Goal: Task Accomplishment & Management: Manage account settings

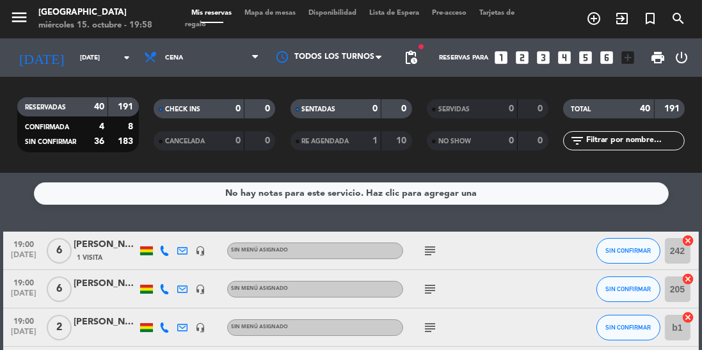
click at [120, 56] on icon "arrow_drop_down" at bounding box center [126, 57] width 15 height 15
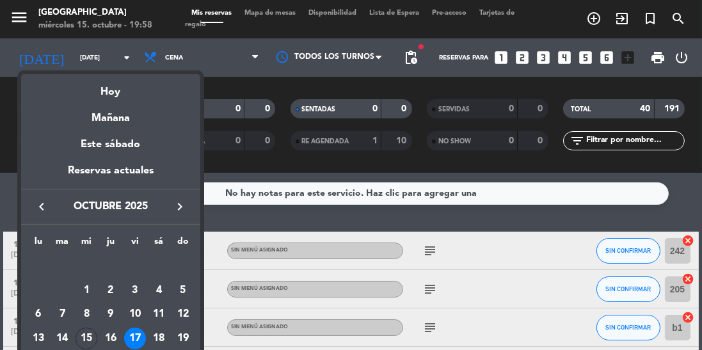
click at [149, 102] on div "Mañana" at bounding box center [110, 114] width 179 height 26
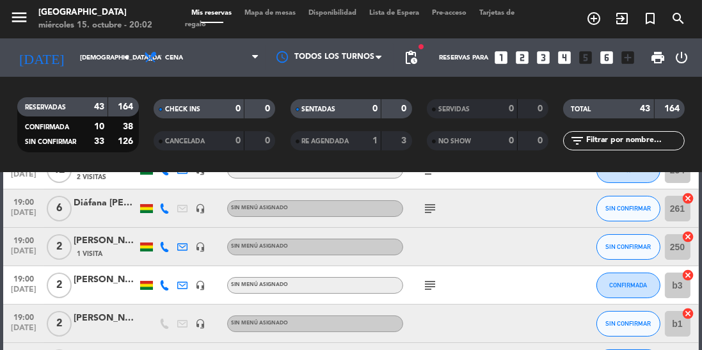
scroll to position [82, 0]
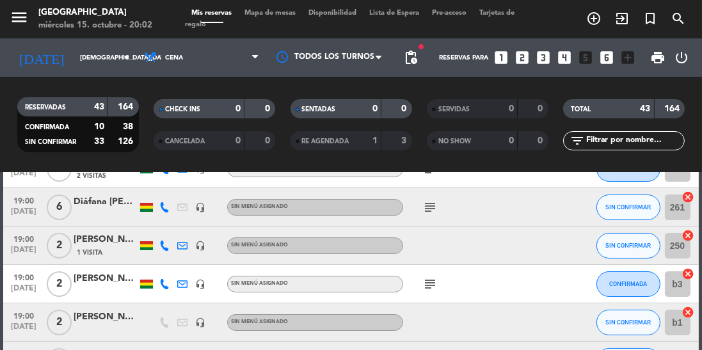
click at [426, 291] on icon "subject" at bounding box center [430, 284] width 15 height 15
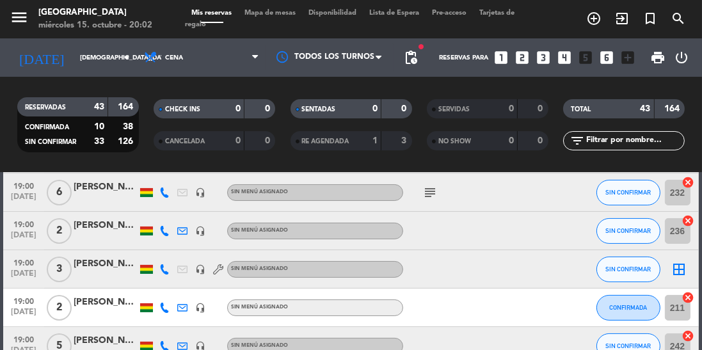
scroll to position [380, 0]
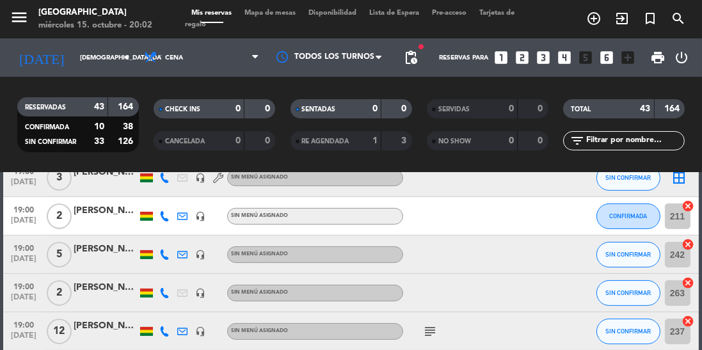
click at [432, 324] on icon "subject" at bounding box center [430, 331] width 15 height 15
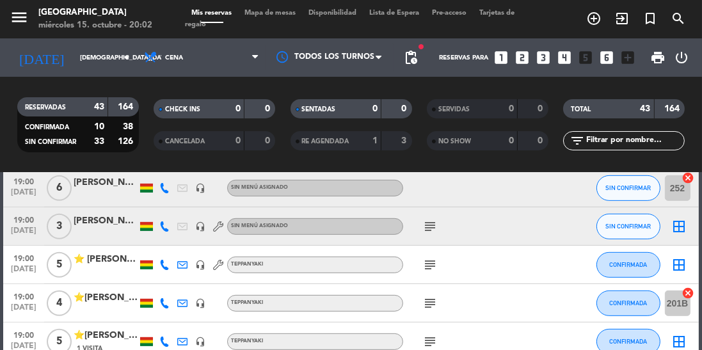
scroll to position [639, 0]
click at [423, 224] on icon "subject" at bounding box center [430, 226] width 15 height 15
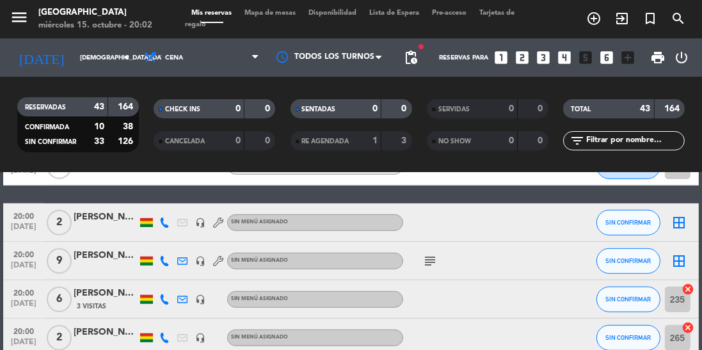
click at [429, 264] on icon "subject" at bounding box center [430, 261] width 15 height 15
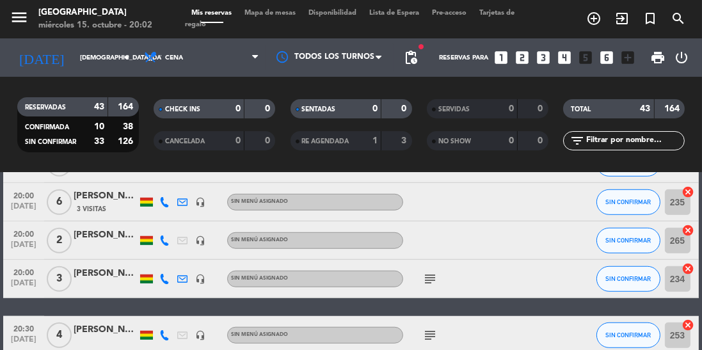
click at [428, 282] on icon "subject" at bounding box center [430, 279] width 15 height 15
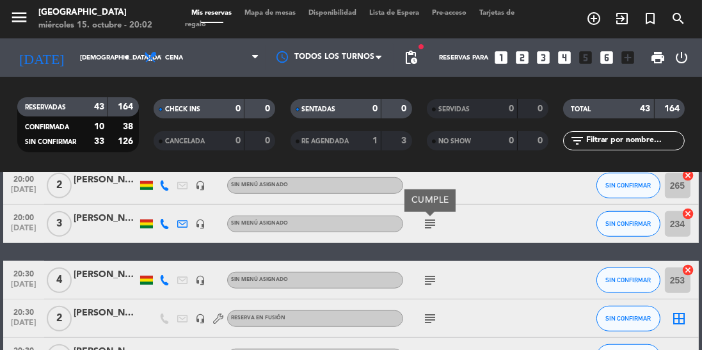
click at [431, 277] on icon "subject" at bounding box center [430, 280] width 15 height 15
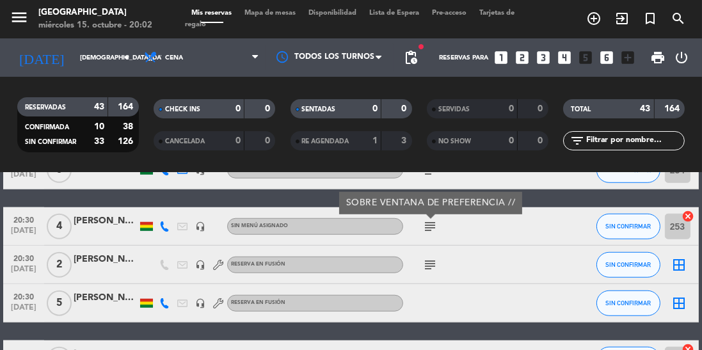
click at [437, 264] on icon "subject" at bounding box center [430, 264] width 15 height 15
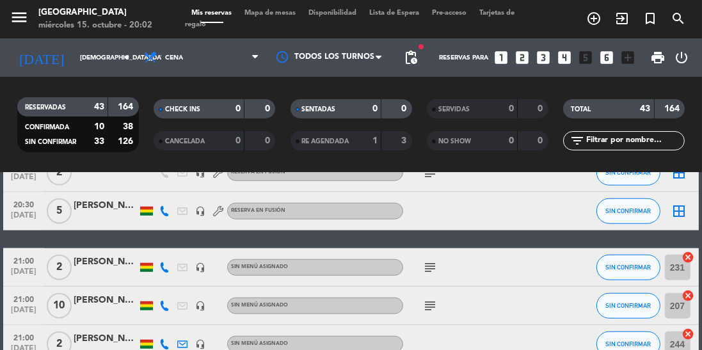
scroll to position [1209, 0]
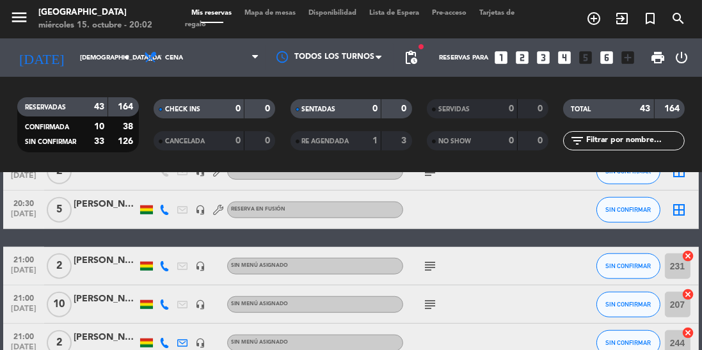
click at [428, 270] on icon "subject" at bounding box center [430, 266] width 15 height 15
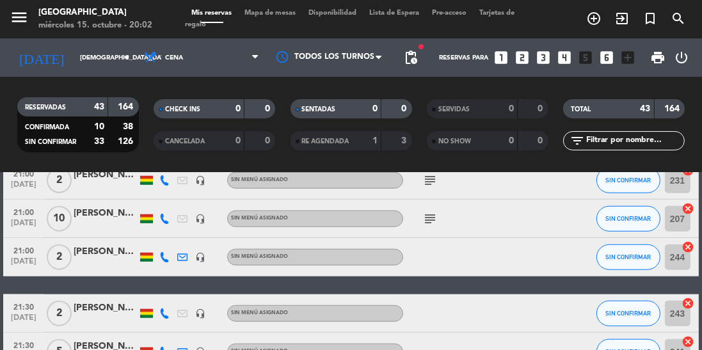
scroll to position [1297, 0]
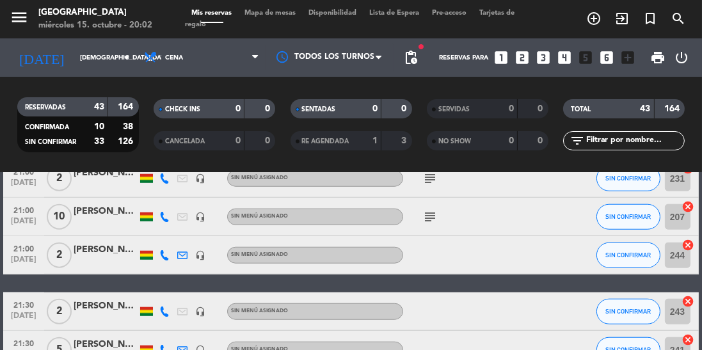
click at [17, 254] on span "21:00" at bounding box center [24, 248] width 32 height 15
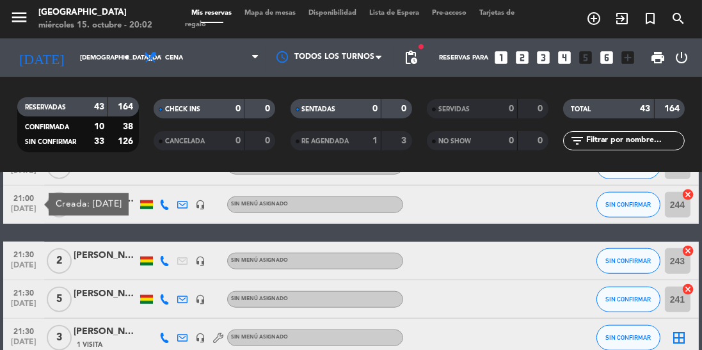
scroll to position [1348, 0]
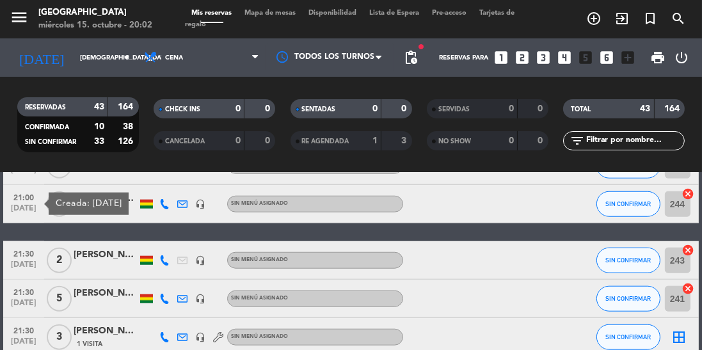
click at [485, 218] on div at bounding box center [457, 204] width 108 height 38
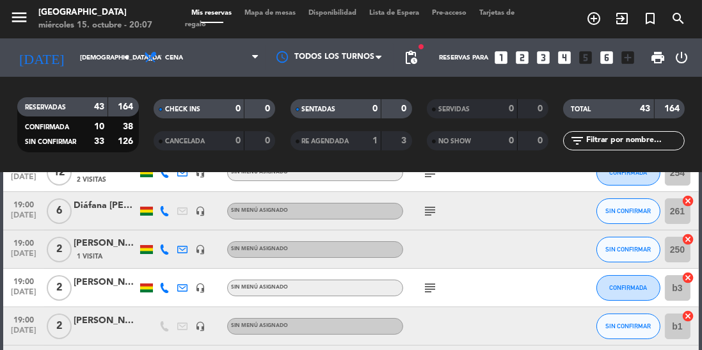
scroll to position [98, 0]
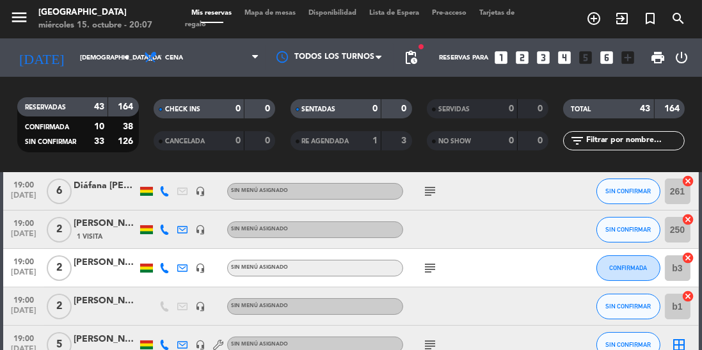
click at [12, 223] on span "19:00" at bounding box center [24, 222] width 32 height 15
click at [428, 268] on icon "subject" at bounding box center [430, 268] width 15 height 15
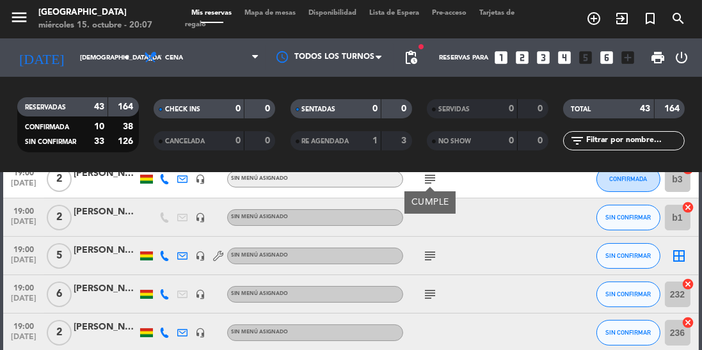
scroll to position [193, 0]
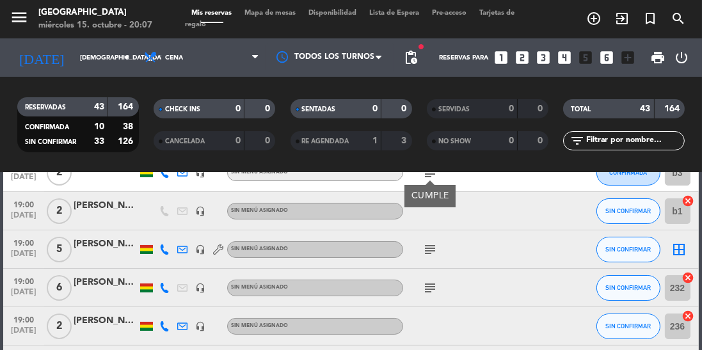
click at [97, 205] on div "[PERSON_NAME]" at bounding box center [106, 206] width 64 height 15
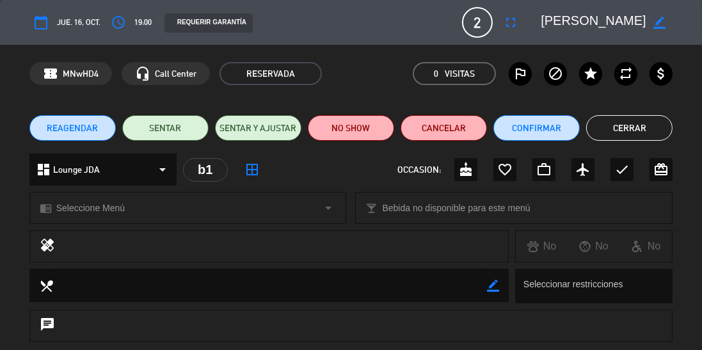
scroll to position [198, 0]
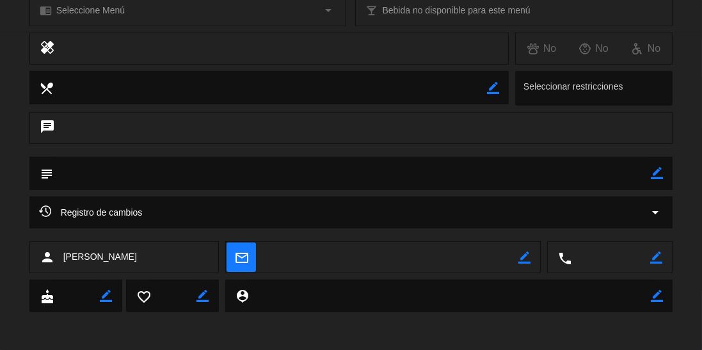
click at [387, 218] on div "Registro de cambios arrow_drop_down" at bounding box center [351, 212] width 625 height 15
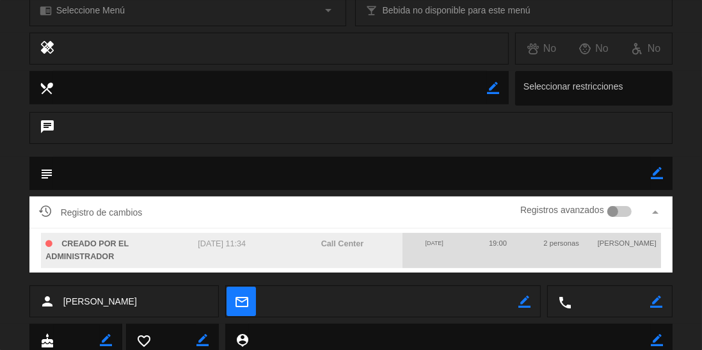
scroll to position [0, 0]
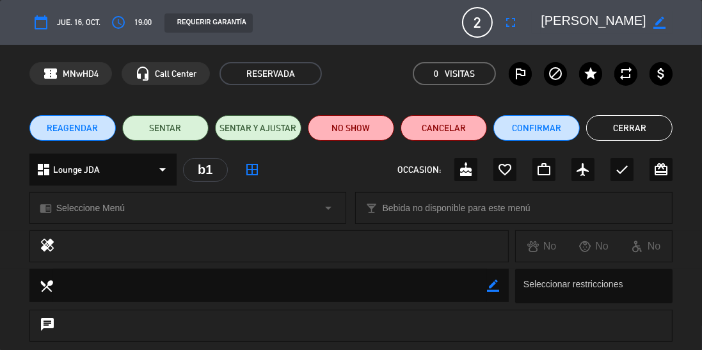
click at [613, 128] on button "Cerrar" at bounding box center [630, 128] width 86 height 26
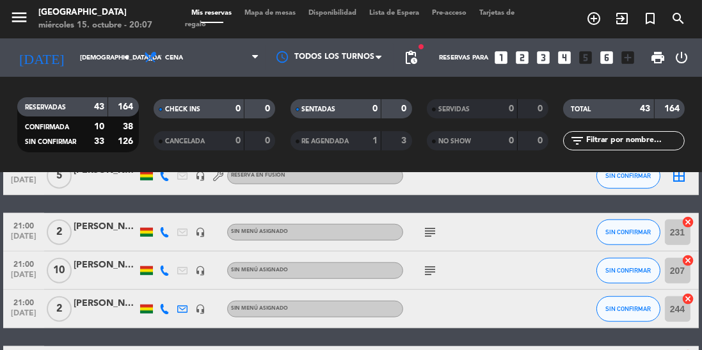
scroll to position [1258, 0]
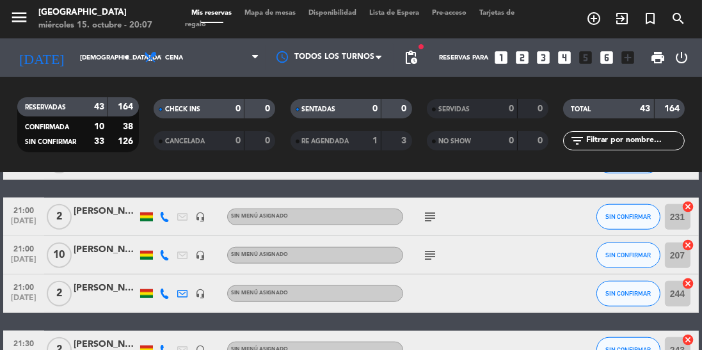
click at [27, 288] on span "21:00" at bounding box center [24, 286] width 32 height 15
click at [28, 254] on span "21:00" at bounding box center [24, 248] width 32 height 15
click at [30, 204] on span "21:00" at bounding box center [24, 209] width 32 height 15
click at [426, 216] on icon "subject" at bounding box center [430, 216] width 15 height 15
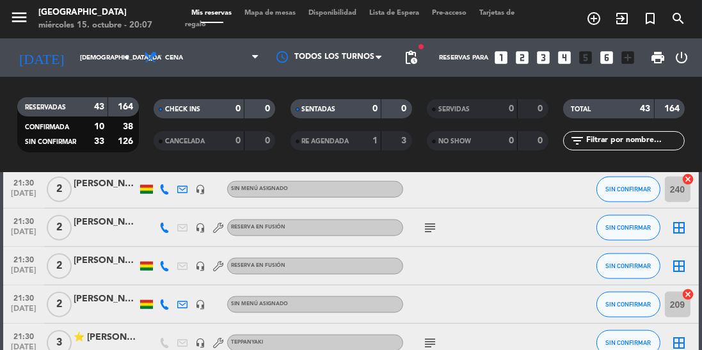
scroll to position [1625, 0]
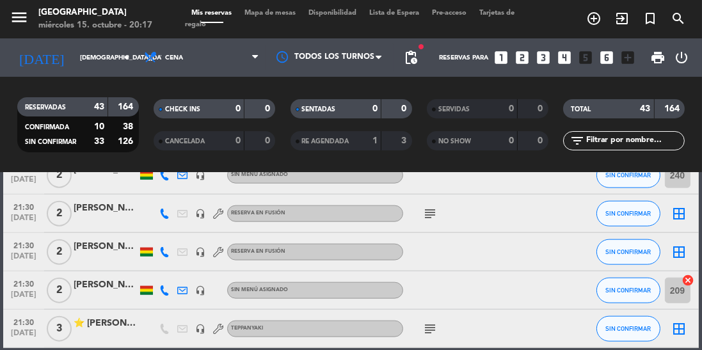
click at [437, 210] on icon "subject" at bounding box center [430, 213] width 15 height 15
click at [434, 327] on icon "subject" at bounding box center [430, 328] width 15 height 15
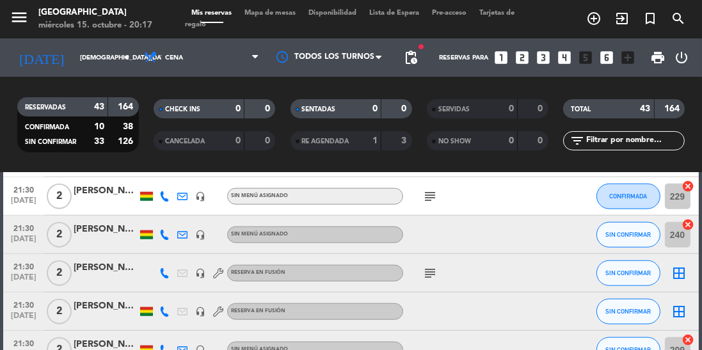
scroll to position [1565, 0]
click at [428, 278] on icon "subject" at bounding box center [430, 273] width 15 height 15
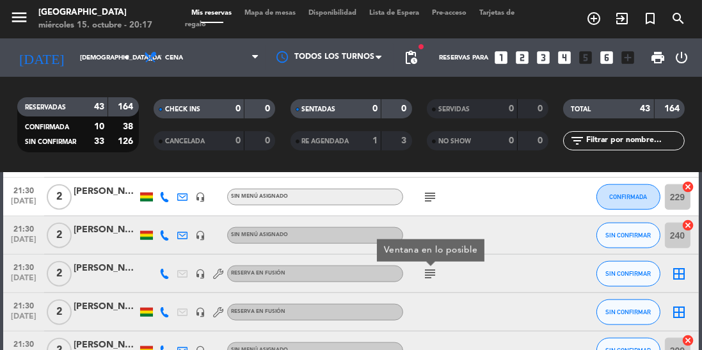
click at [426, 199] on icon "subject" at bounding box center [430, 197] width 15 height 15
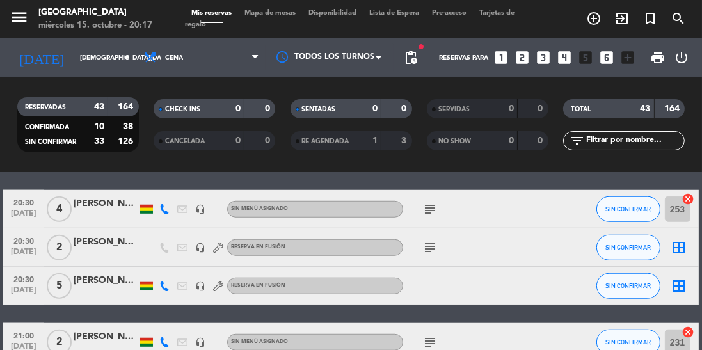
scroll to position [1135, 0]
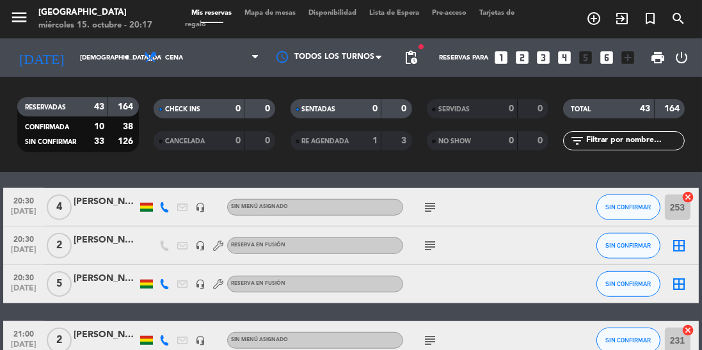
click at [74, 62] on input "[DEMOGRAPHIC_DATA][DATE]" at bounding box center [121, 58] width 94 height 20
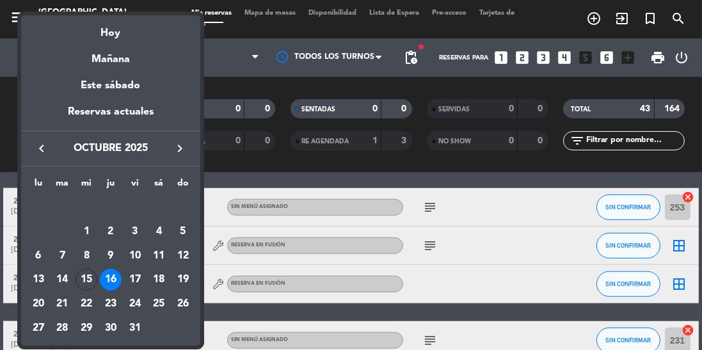
click at [126, 274] on div "17" at bounding box center [135, 280] width 22 height 22
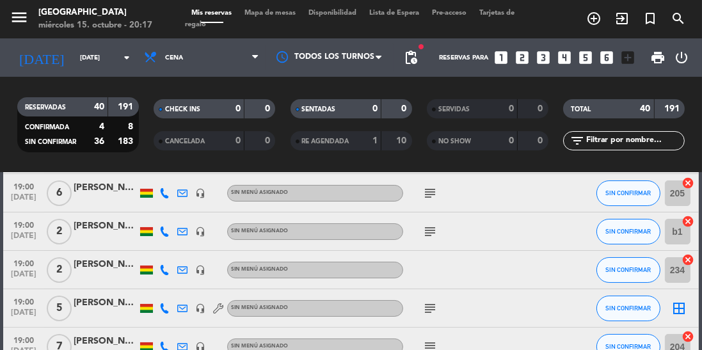
scroll to position [0, 0]
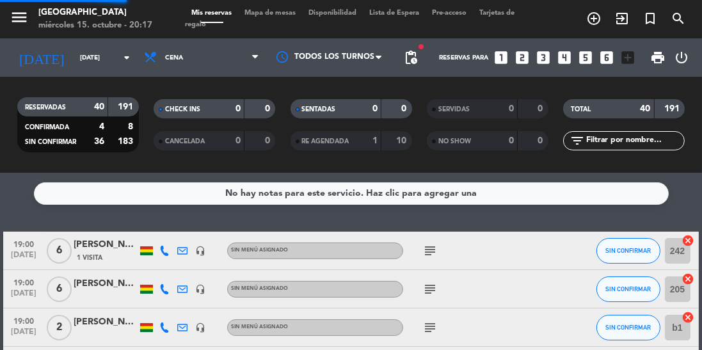
click at [94, 64] on input "[DATE]" at bounding box center [121, 58] width 94 height 20
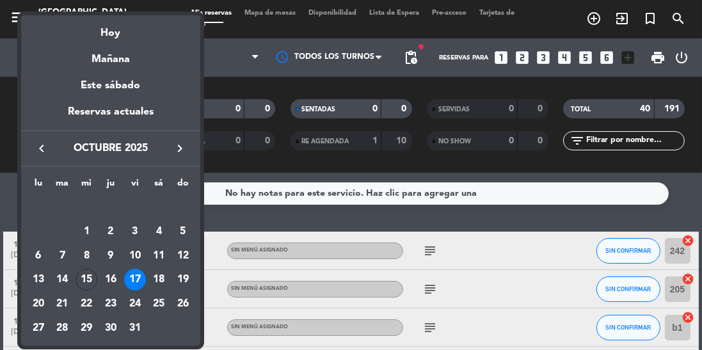
click at [110, 281] on div "16" at bounding box center [111, 280] width 22 height 22
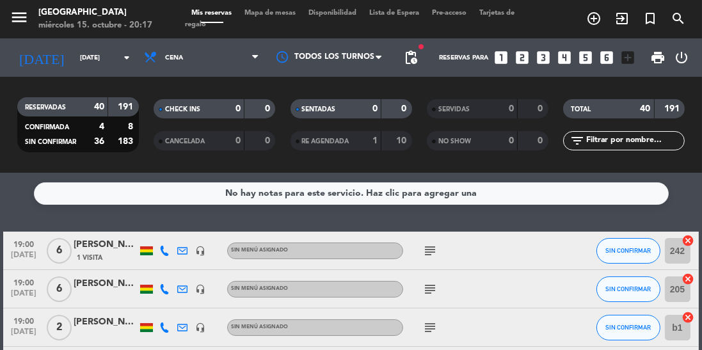
type input "[DEMOGRAPHIC_DATA][DATE]"
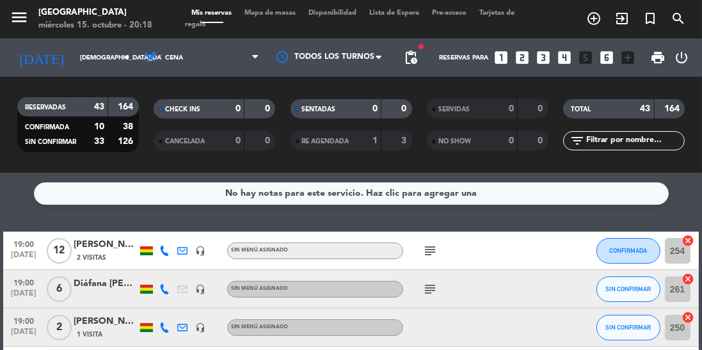
click at [86, 270] on div "19:00 [DATE] 6 Diáfana [PERSON_NAME] headset_mic Sin menú asignado subject SIN …" at bounding box center [350, 289] width 695 height 38
click at [436, 295] on icon "subject" at bounding box center [430, 289] width 15 height 15
click at [437, 257] on icon "subject" at bounding box center [430, 250] width 15 height 15
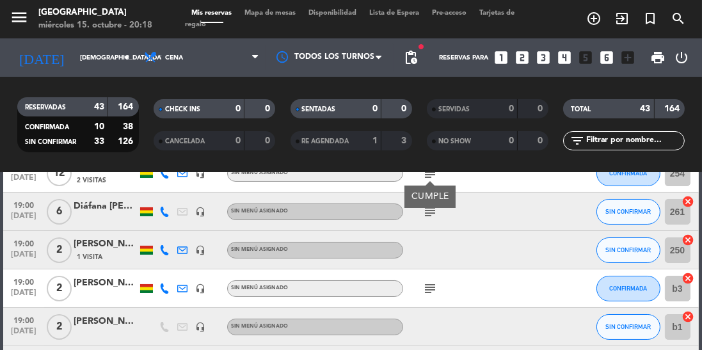
click at [437, 282] on icon "subject" at bounding box center [430, 288] width 15 height 15
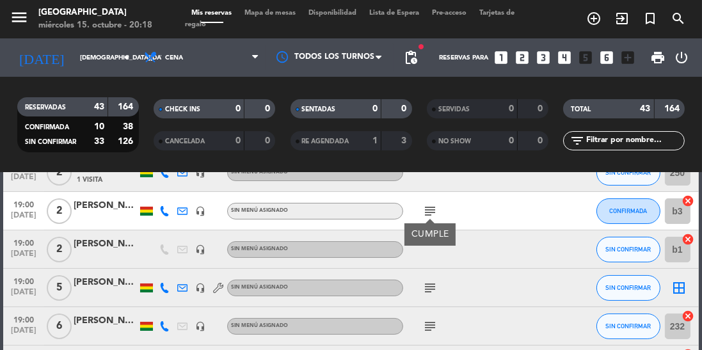
scroll to position [159, 0]
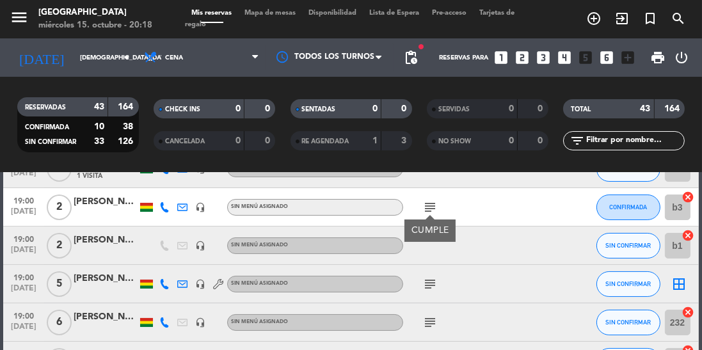
click at [435, 284] on icon "subject" at bounding box center [430, 284] width 15 height 15
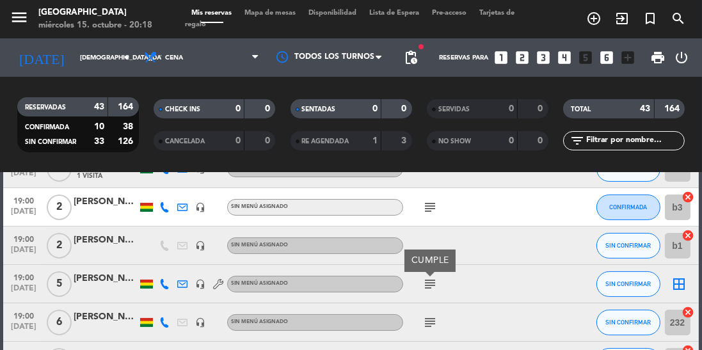
click at [423, 327] on icon "subject" at bounding box center [430, 322] width 15 height 15
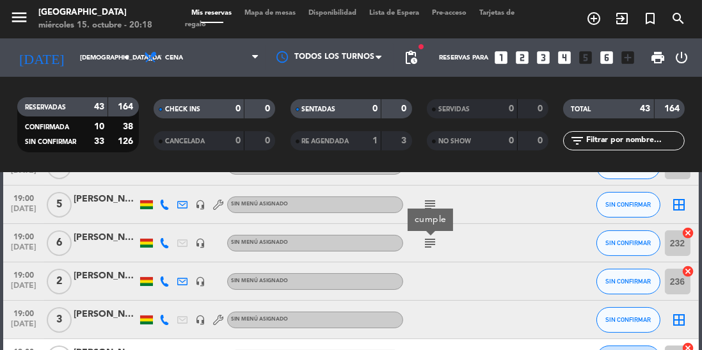
scroll to position [0, 0]
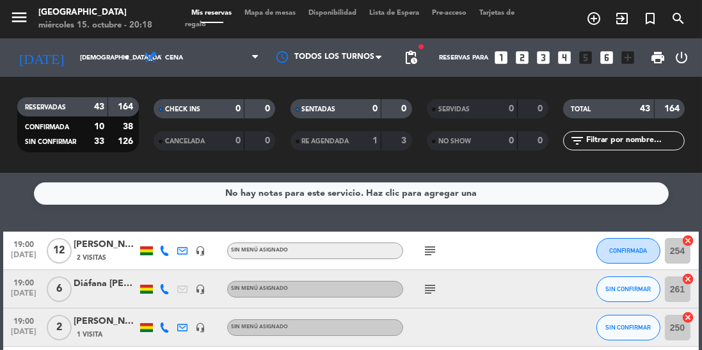
click at [433, 252] on icon "subject" at bounding box center [430, 250] width 15 height 15
click at [426, 291] on icon "subject" at bounding box center [430, 289] width 15 height 15
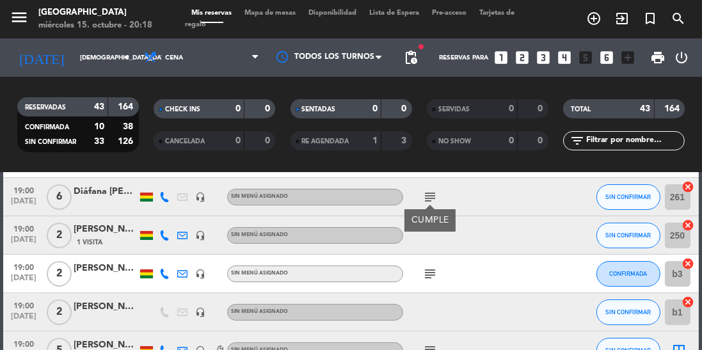
scroll to position [93, 0]
click at [435, 280] on icon "subject" at bounding box center [430, 273] width 15 height 15
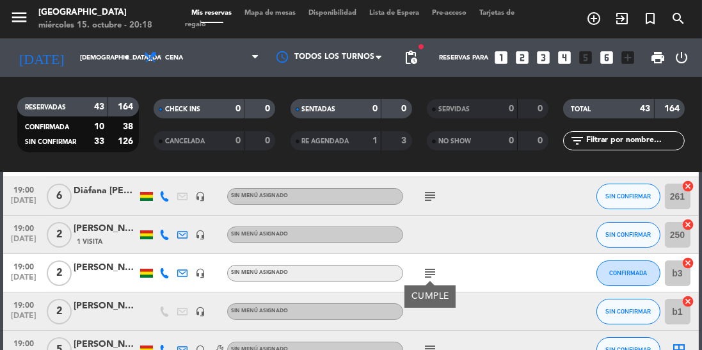
click at [4, 278] on div "19:00 [DATE]" at bounding box center [23, 273] width 41 height 38
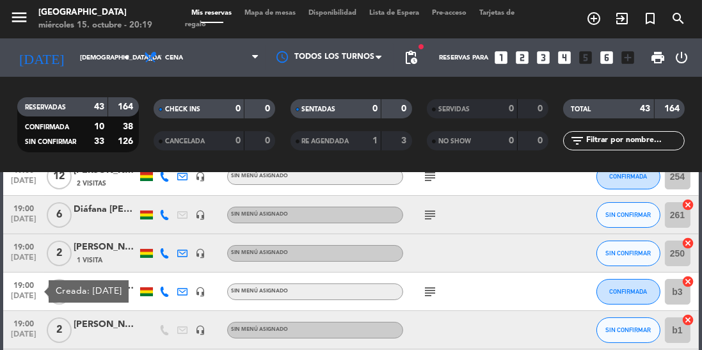
scroll to position [93, 0]
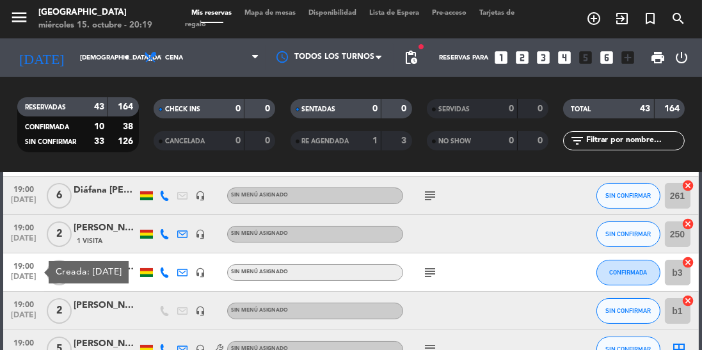
click at [27, 232] on span "19:00" at bounding box center [24, 227] width 32 height 15
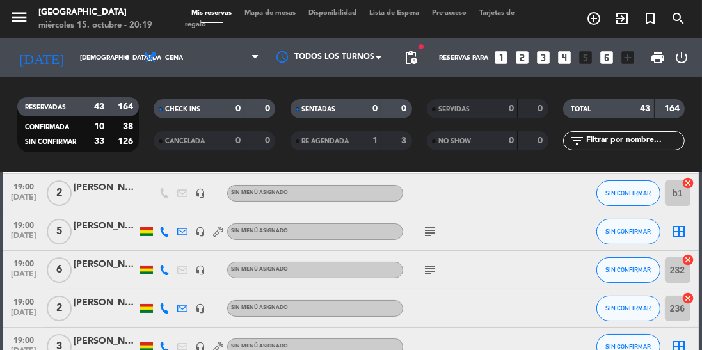
scroll to position [217, 0]
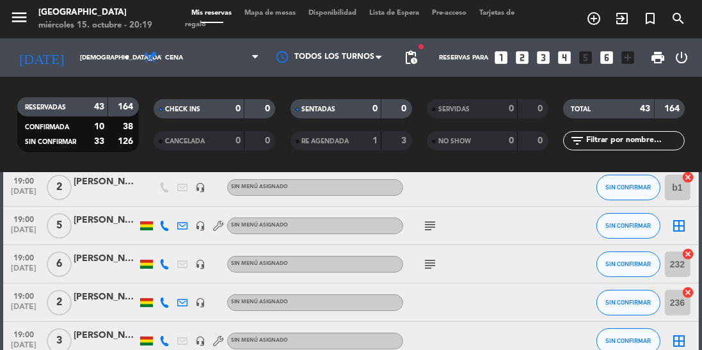
click at [19, 307] on span "[DATE]" at bounding box center [24, 310] width 32 height 15
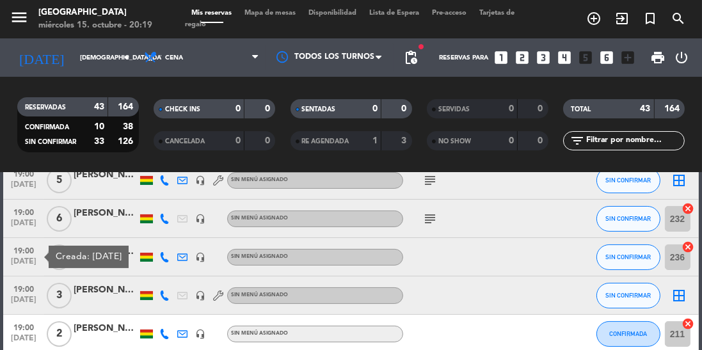
click at [459, 257] on div at bounding box center [457, 257] width 108 height 38
click at [165, 259] on icon at bounding box center [164, 257] width 10 height 10
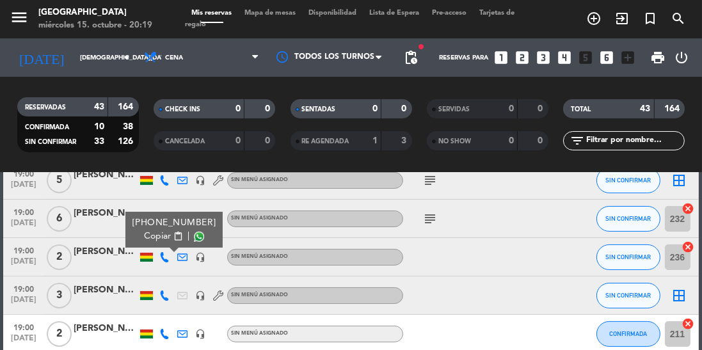
click at [195, 239] on span at bounding box center [199, 237] width 10 height 10
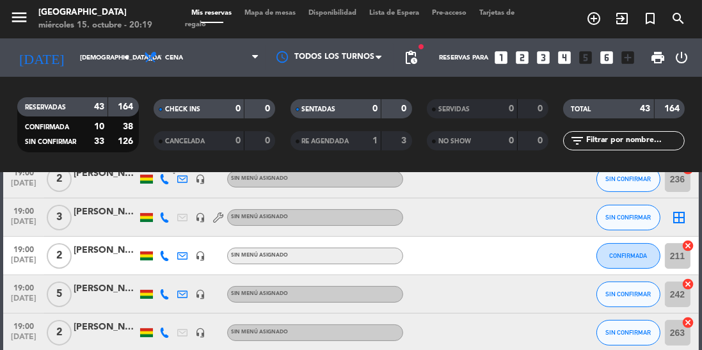
scroll to position [341, 0]
click at [23, 261] on span "[DATE]" at bounding box center [24, 263] width 32 height 15
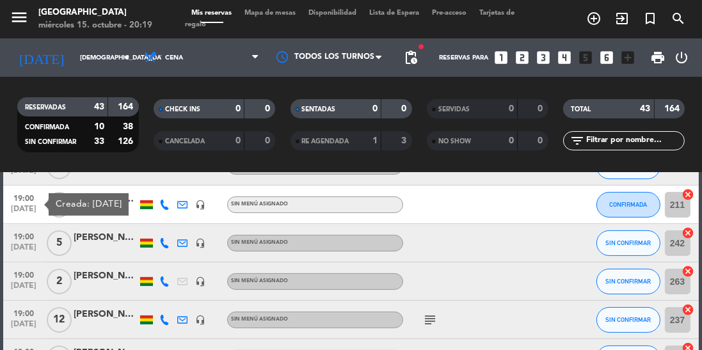
click at [29, 275] on span "19:00" at bounding box center [24, 274] width 32 height 15
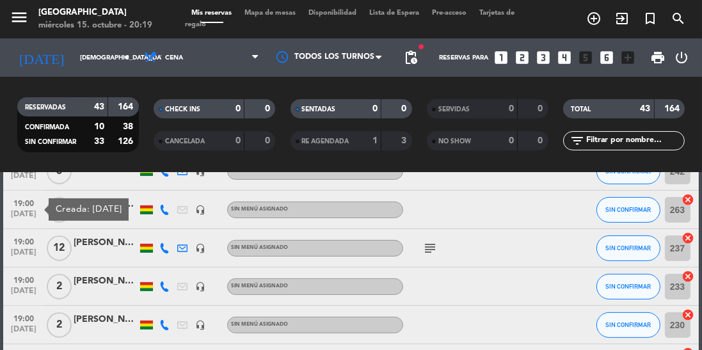
scroll to position [466, 0]
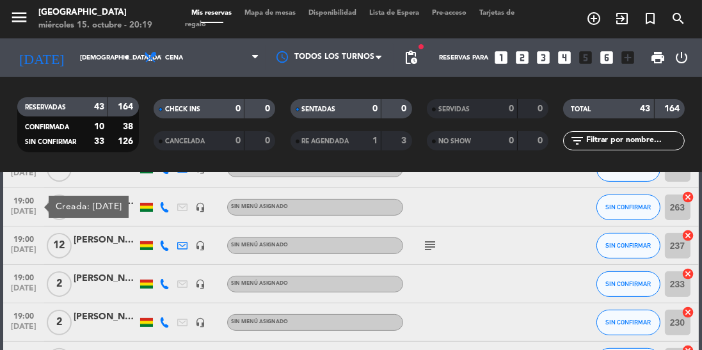
click at [17, 282] on span "19:00" at bounding box center [24, 277] width 32 height 15
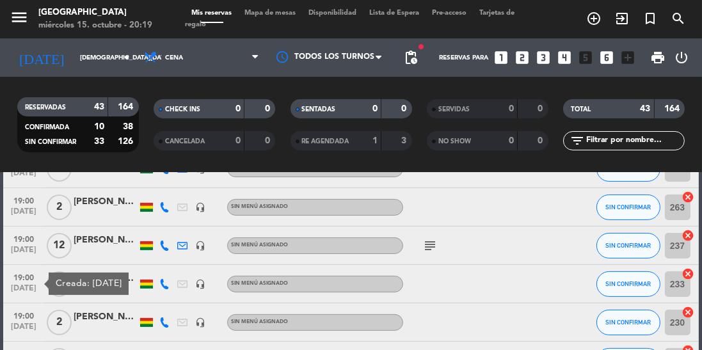
click at [14, 316] on span "19:00" at bounding box center [24, 315] width 32 height 15
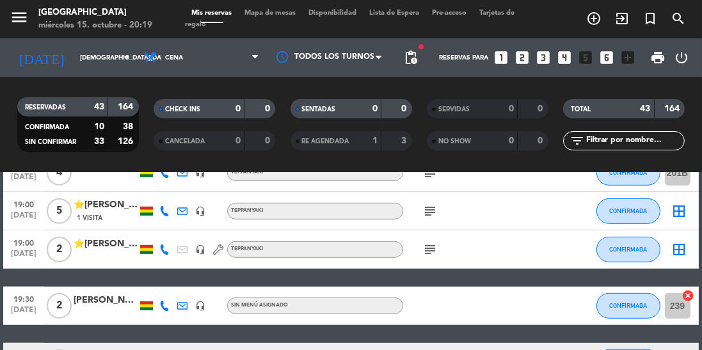
scroll to position [825, 0]
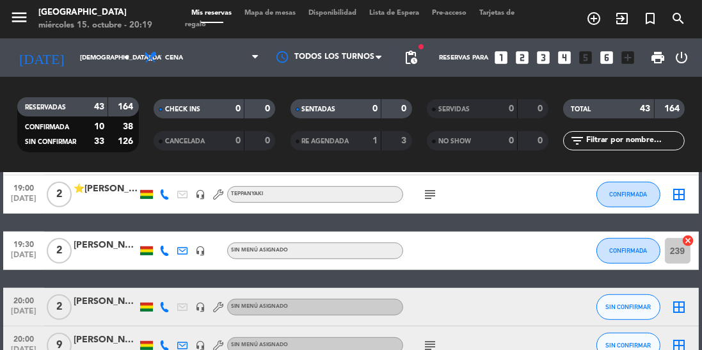
click at [10, 249] on span "19:30" at bounding box center [24, 243] width 32 height 15
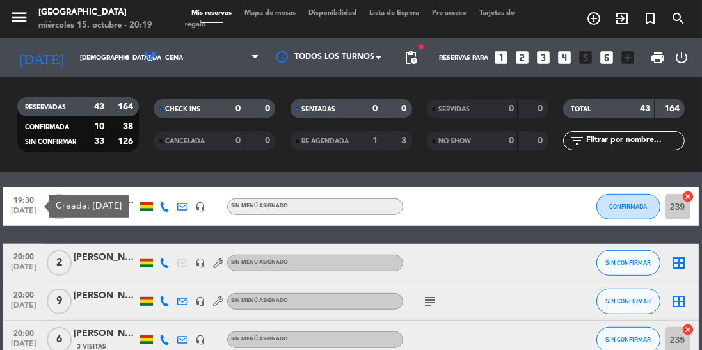
scroll to position [893, 0]
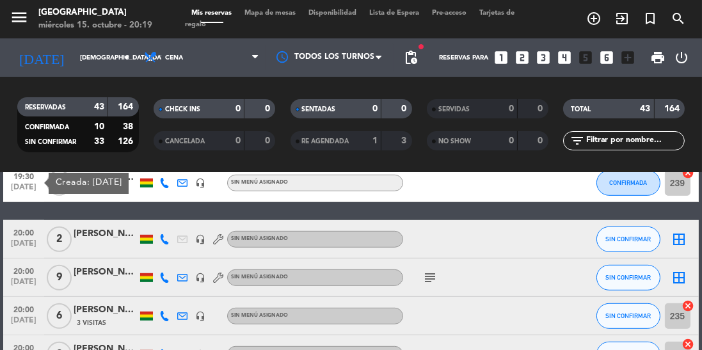
click at [26, 240] on span "[DATE]" at bounding box center [24, 247] width 32 height 15
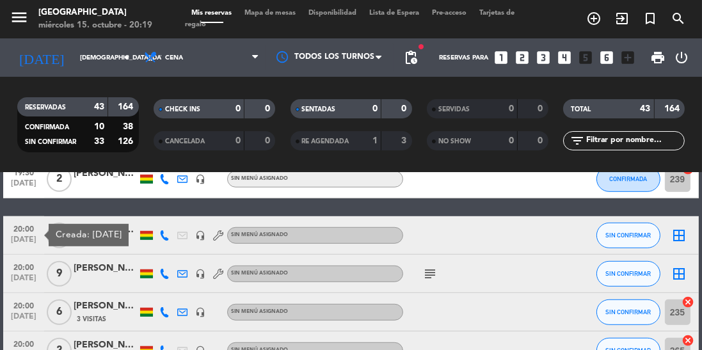
scroll to position [981, 0]
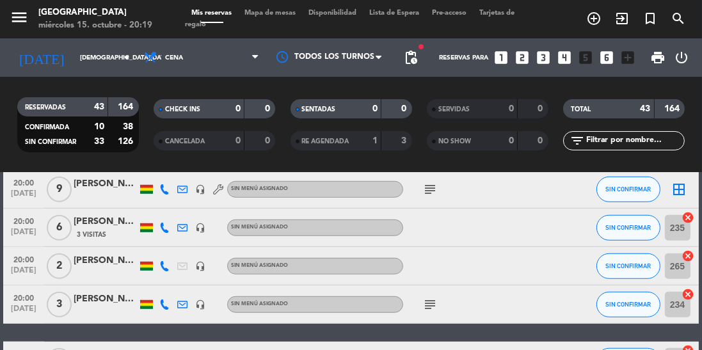
click at [20, 270] on span "[DATE]" at bounding box center [24, 273] width 32 height 15
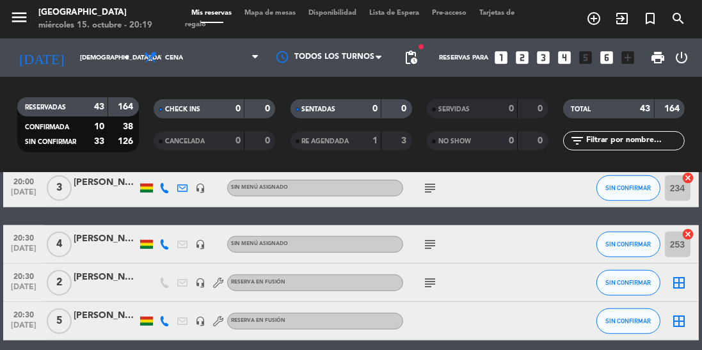
scroll to position [1101, 0]
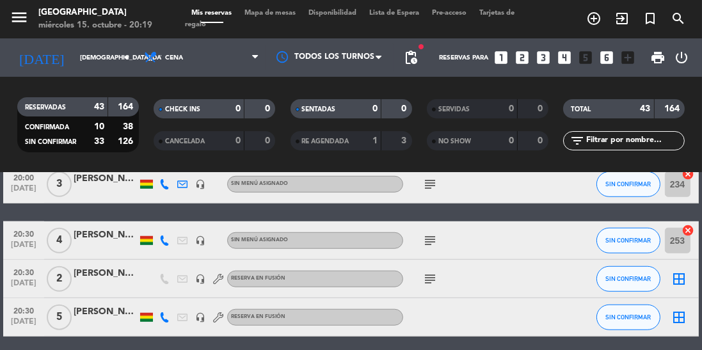
click at [18, 280] on span "[DATE]" at bounding box center [24, 286] width 32 height 15
click at [432, 280] on icon "subject" at bounding box center [430, 279] width 15 height 15
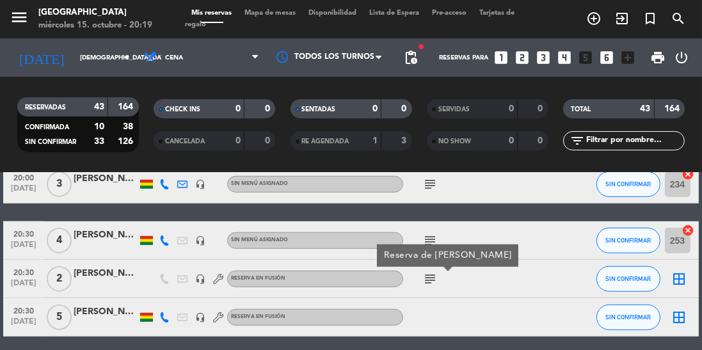
click at [38, 272] on span "20:30" at bounding box center [24, 271] width 32 height 15
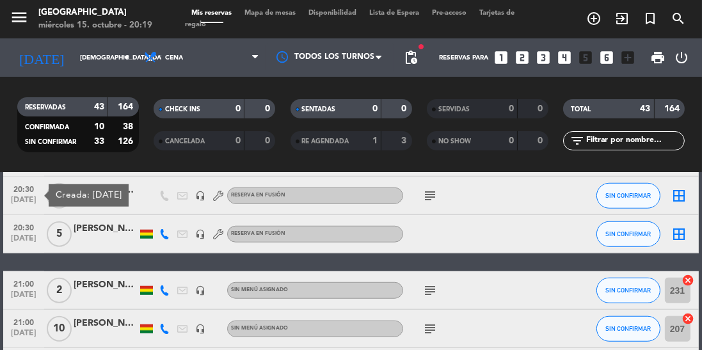
scroll to position [1208, 0]
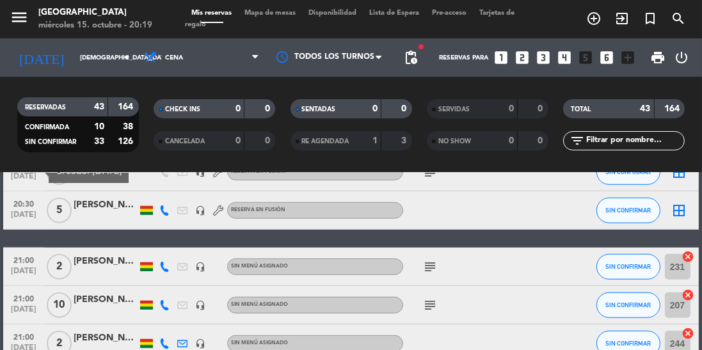
click at [18, 270] on span "[DATE]" at bounding box center [24, 274] width 32 height 15
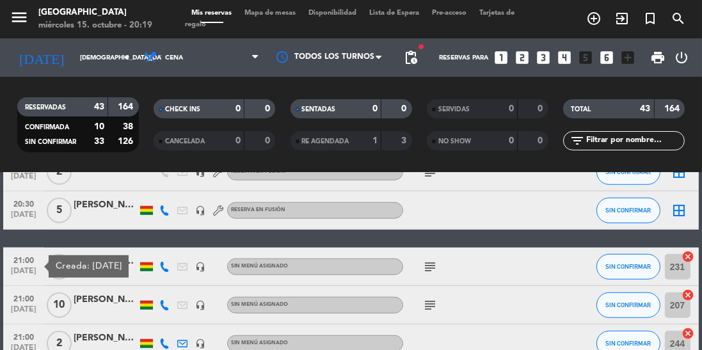
click at [429, 270] on icon "subject" at bounding box center [430, 266] width 15 height 15
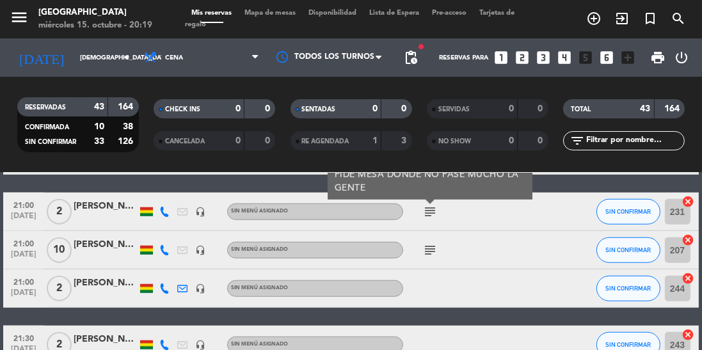
scroll to position [1266, 0]
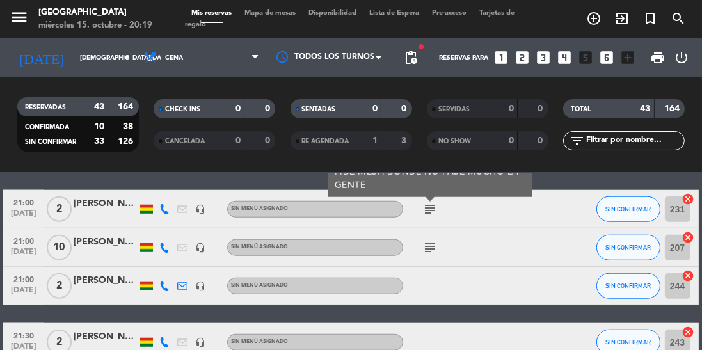
click at [29, 282] on span "21:00" at bounding box center [24, 279] width 32 height 15
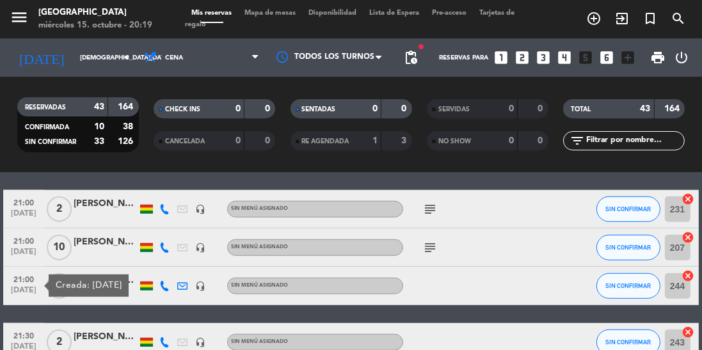
click at [163, 288] on icon at bounding box center [164, 286] width 10 height 10
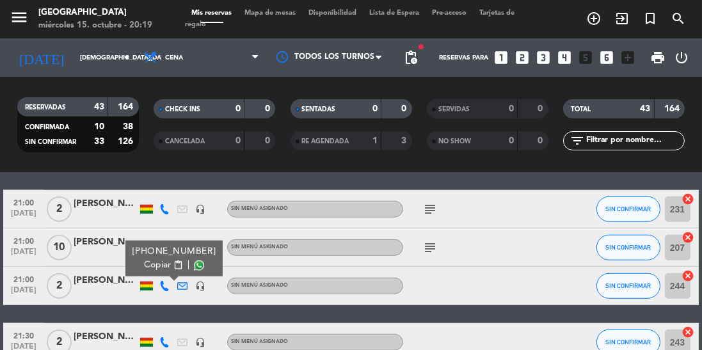
click at [194, 266] on span at bounding box center [199, 266] width 10 height 10
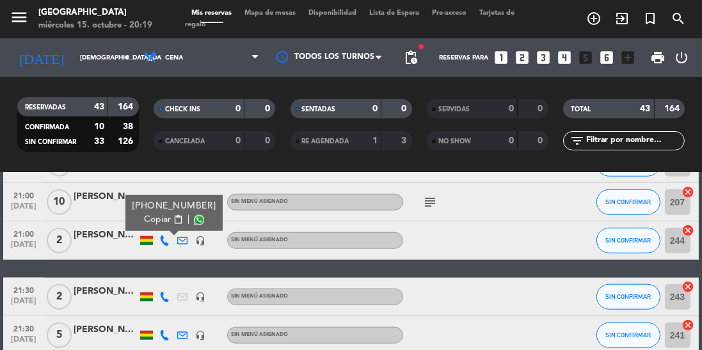
scroll to position [1323, 0]
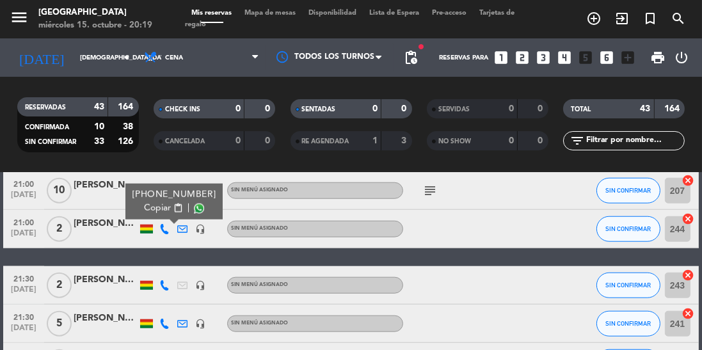
click at [29, 283] on span "21:30" at bounding box center [24, 278] width 32 height 15
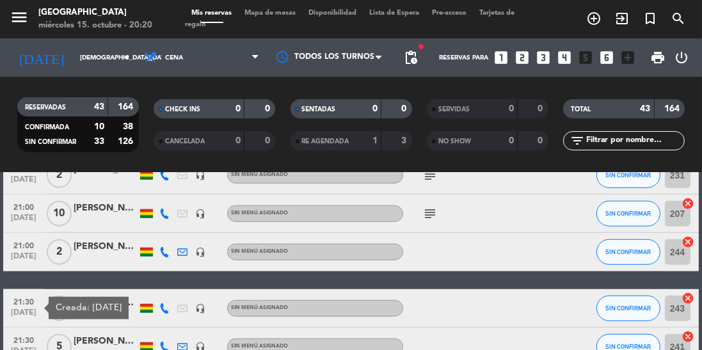
scroll to position [1310, 0]
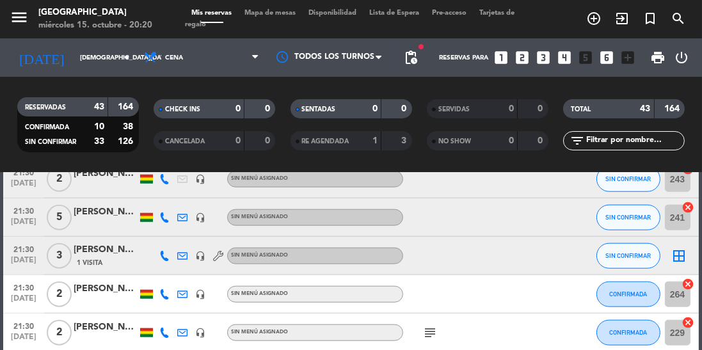
scroll to position [1481, 0]
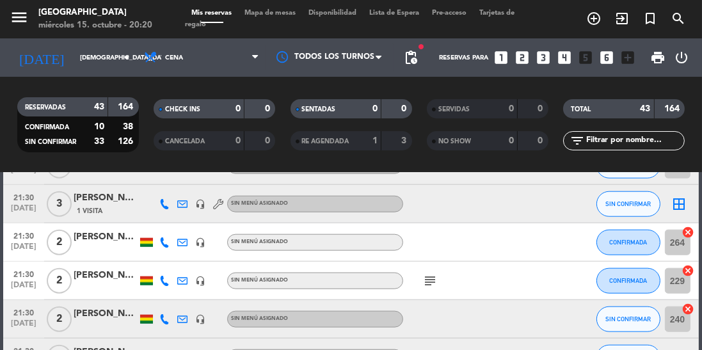
click at [436, 280] on icon "subject" at bounding box center [430, 280] width 15 height 15
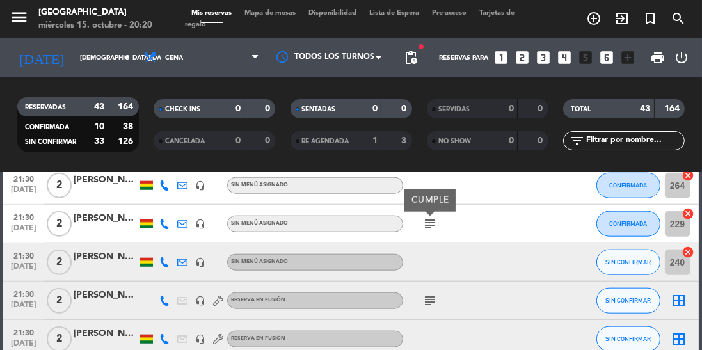
click at [425, 295] on icon "subject" at bounding box center [430, 300] width 15 height 15
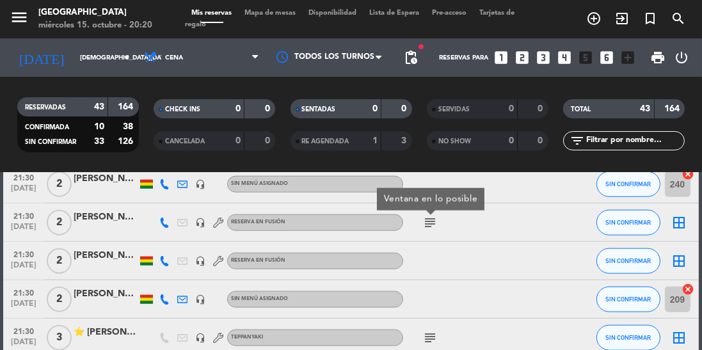
scroll to position [1621, 0]
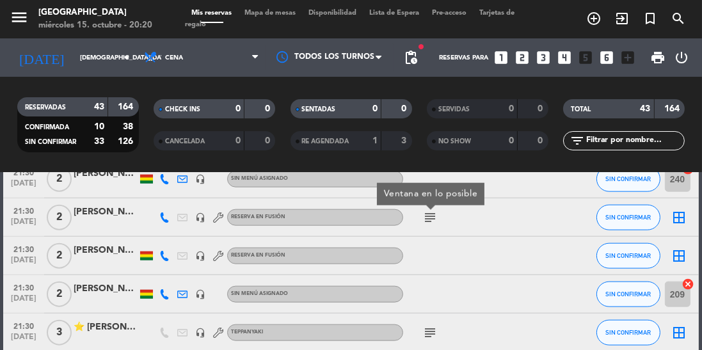
click at [427, 326] on icon "subject" at bounding box center [430, 332] width 15 height 15
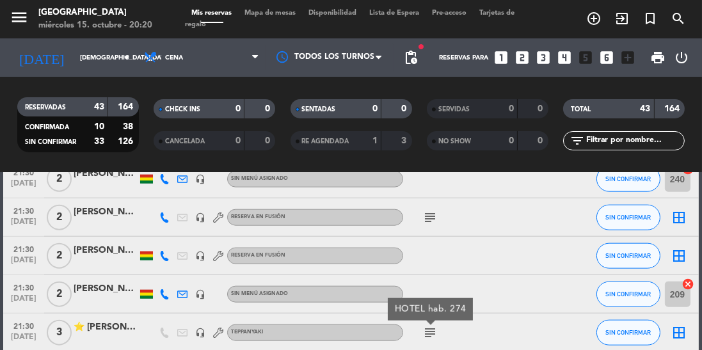
scroll to position [1597, 0]
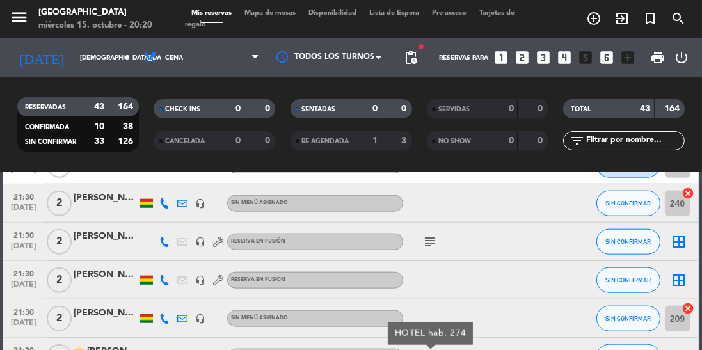
click at [437, 248] on icon "subject" at bounding box center [430, 241] width 15 height 15
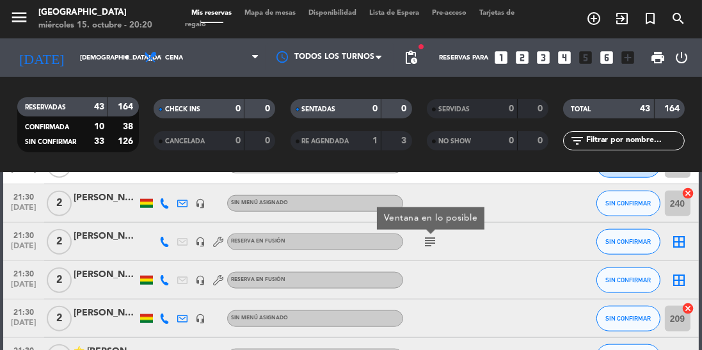
click at [111, 249] on div at bounding box center [106, 249] width 64 height 10
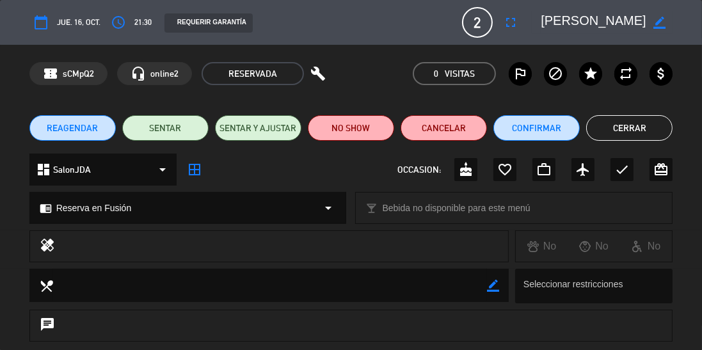
scroll to position [198, 0]
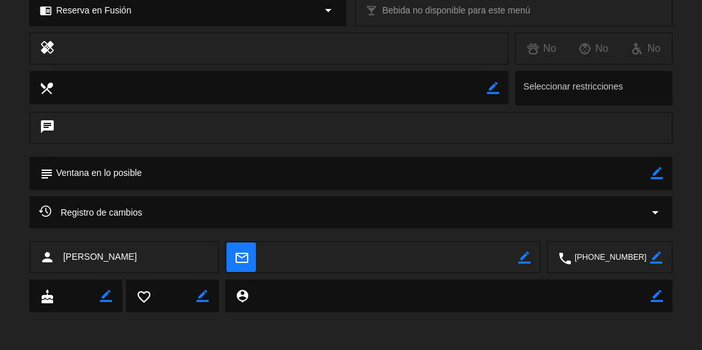
click at [654, 175] on icon "border_color" at bounding box center [657, 173] width 12 height 12
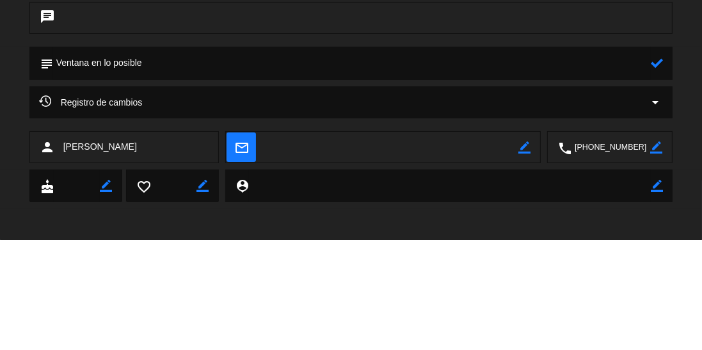
click at [201, 178] on textarea at bounding box center [352, 173] width 599 height 33
type textarea "Ventana en lo posible/ llegarán 9:15"
click at [652, 177] on icon at bounding box center [657, 173] width 12 height 12
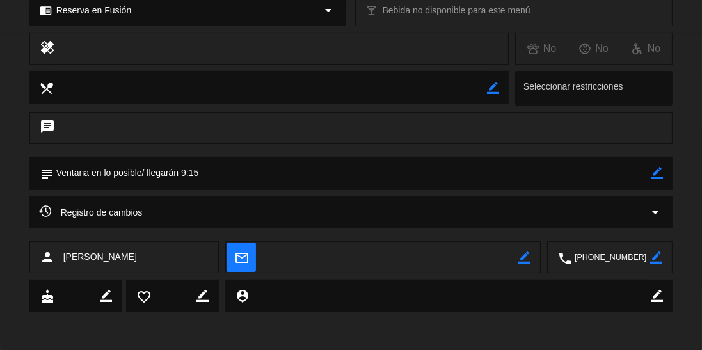
scroll to position [0, 0]
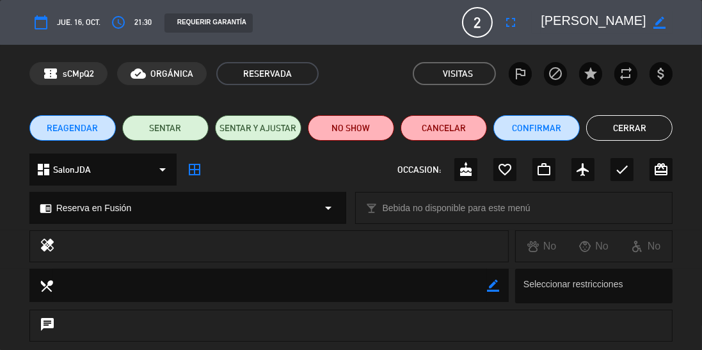
click at [621, 131] on button "Cerrar" at bounding box center [630, 128] width 86 height 26
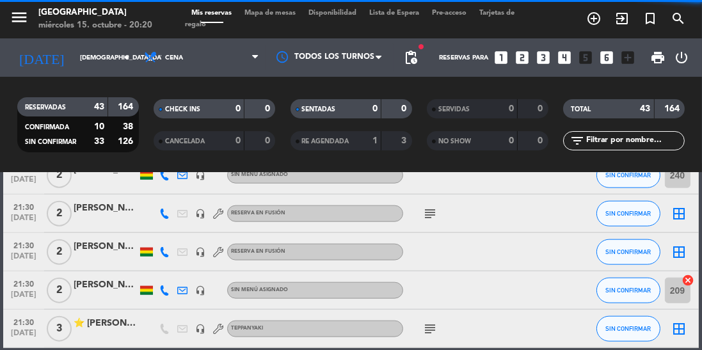
scroll to position [1625, 0]
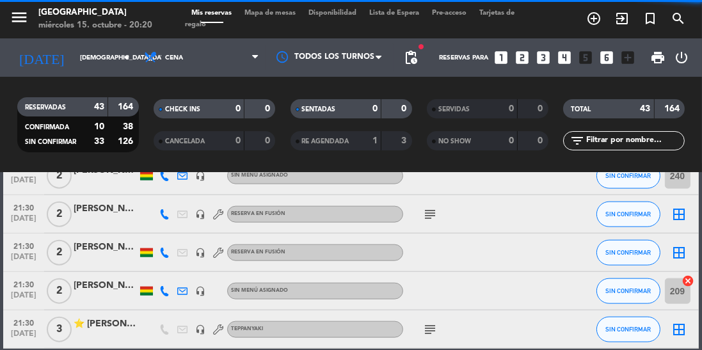
click at [425, 218] on icon "subject" at bounding box center [430, 214] width 15 height 15
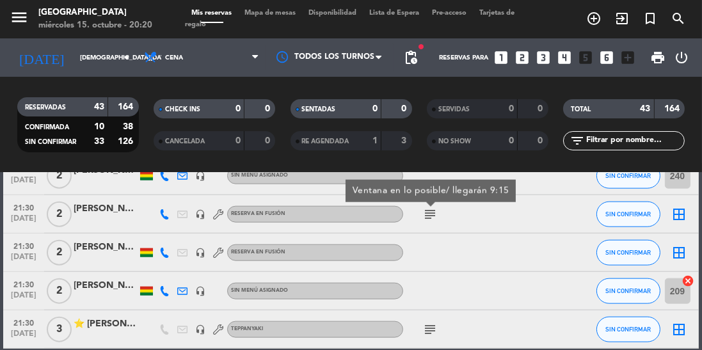
click at [431, 331] on icon "subject" at bounding box center [430, 329] width 15 height 15
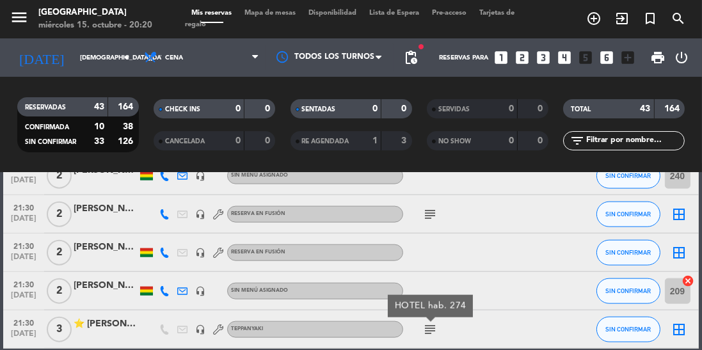
scroll to position [1625, 0]
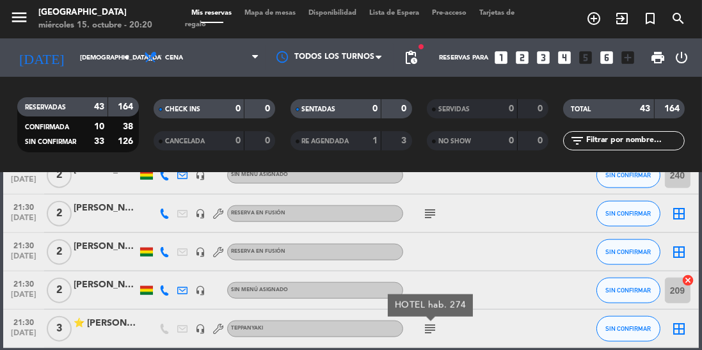
click at [149, 205] on div at bounding box center [147, 214] width 18 height 38
click at [163, 209] on icon at bounding box center [164, 214] width 10 height 10
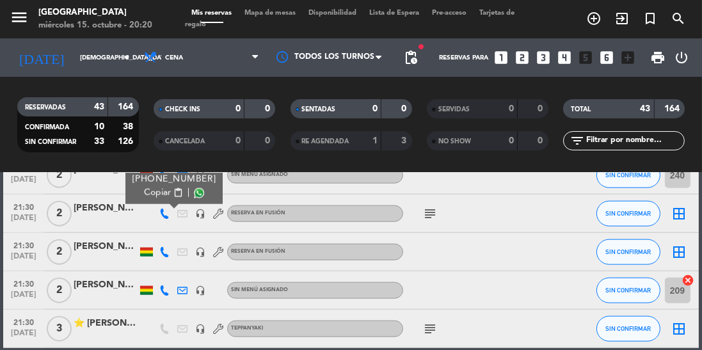
scroll to position [1564, 0]
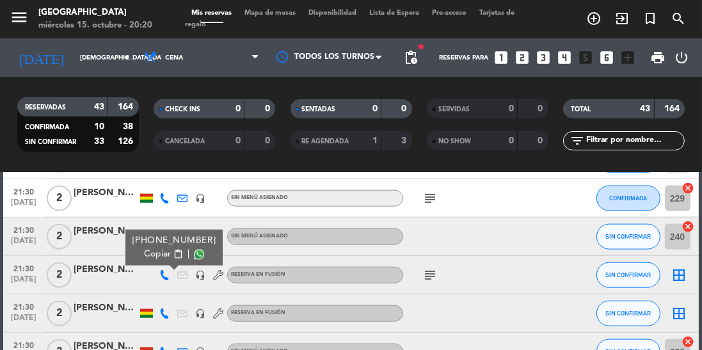
click at [434, 272] on icon "subject" at bounding box center [430, 275] width 15 height 15
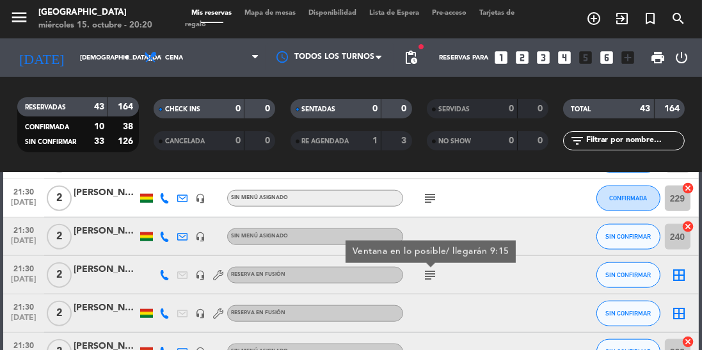
click at [169, 275] on icon at bounding box center [164, 275] width 10 height 10
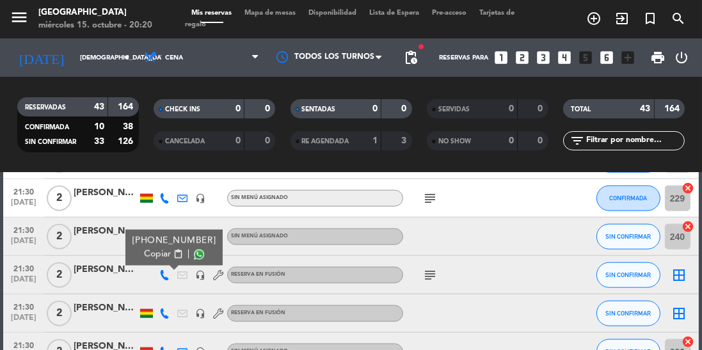
click at [103, 282] on div at bounding box center [106, 282] width 64 height 10
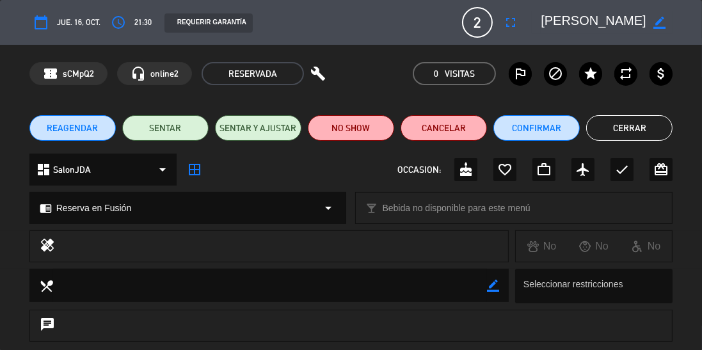
click at [626, 131] on button "Cerrar" at bounding box center [630, 128] width 86 height 26
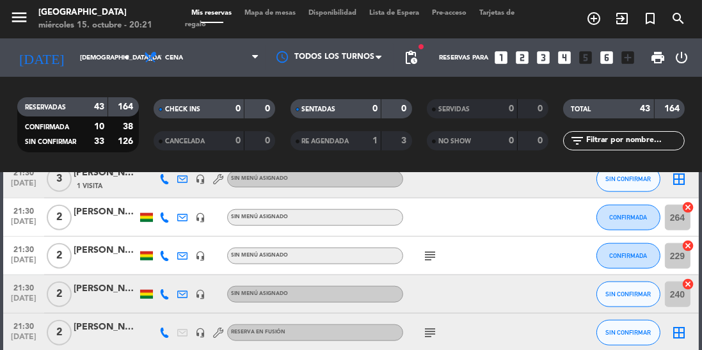
scroll to position [1499, 0]
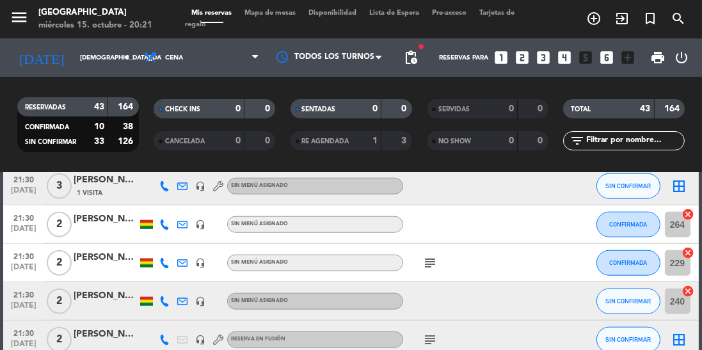
click at [403, 266] on div "Sin menú asignado" at bounding box center [315, 263] width 176 height 17
click at [431, 257] on icon "subject" at bounding box center [430, 263] width 15 height 15
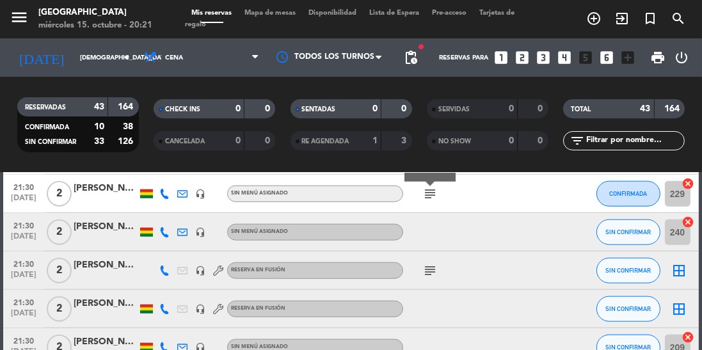
scroll to position [1568, 0]
click at [427, 275] on icon "subject" at bounding box center [430, 271] width 15 height 15
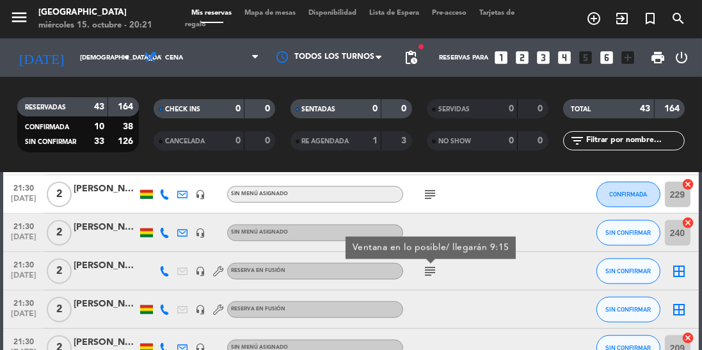
click at [488, 328] on div at bounding box center [457, 310] width 108 height 38
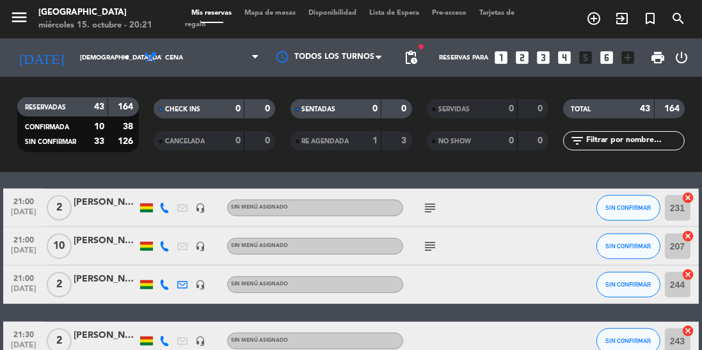
scroll to position [1230, 0]
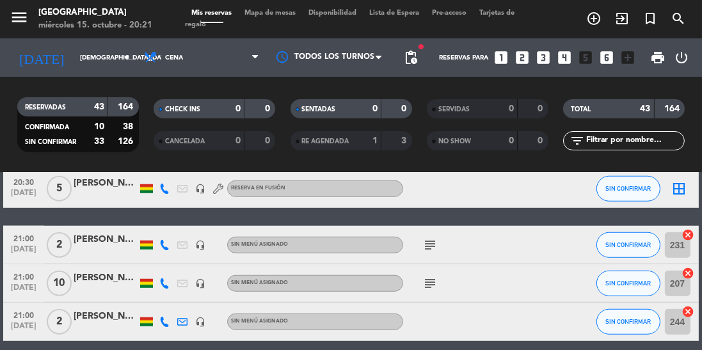
click at [434, 284] on icon "subject" at bounding box center [430, 283] width 15 height 15
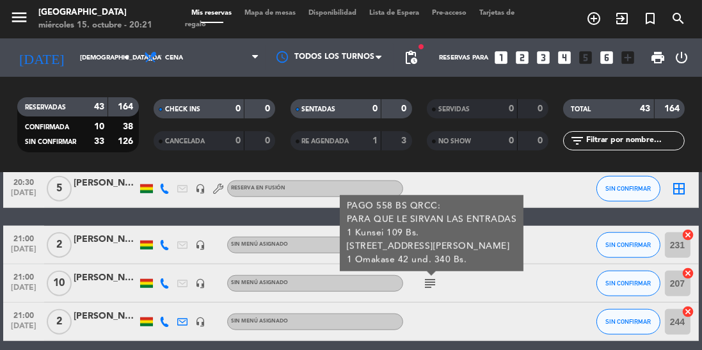
click at [425, 245] on div "PAGO 558 BS QRCC: PARA QUE LE SIRVAN LAS ENTRADAS 1 Kunsei 109 Bs. [STREET_ADDR…" at bounding box center [432, 233] width 170 height 67
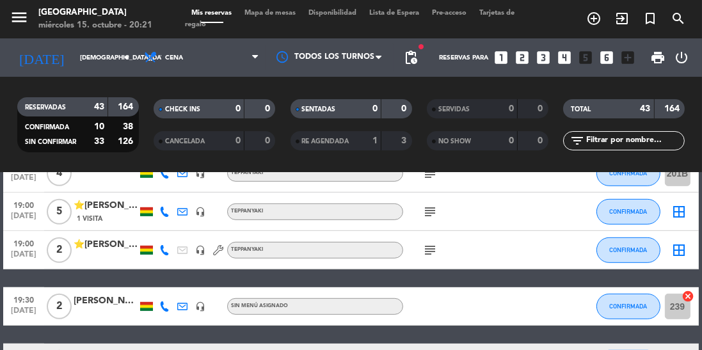
scroll to position [0, 0]
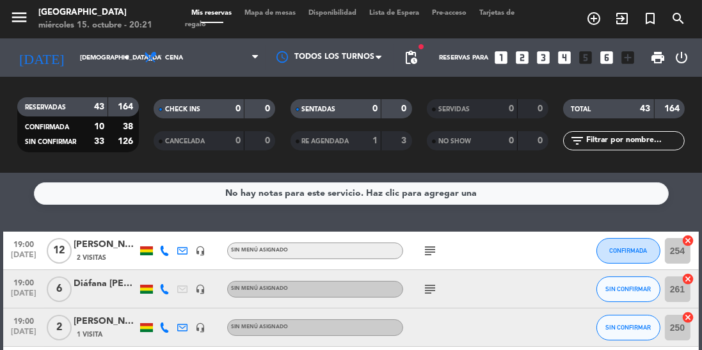
click at [101, 53] on input "[DEMOGRAPHIC_DATA][DATE]" at bounding box center [121, 58] width 94 height 20
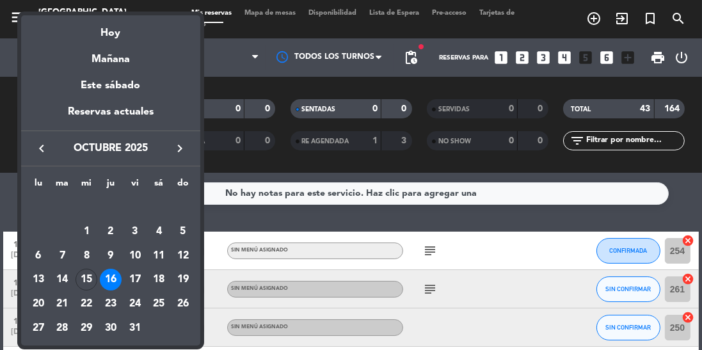
click at [138, 284] on div "17" at bounding box center [135, 280] width 22 height 22
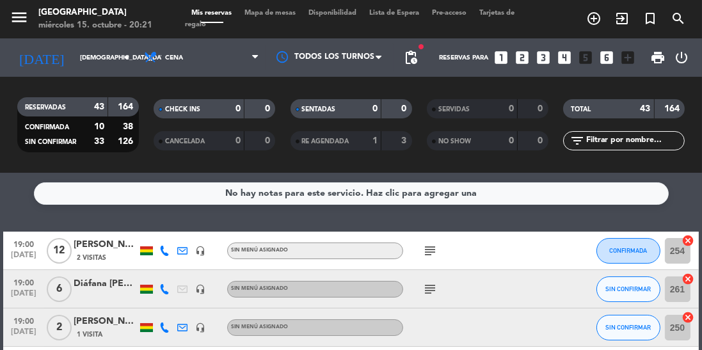
type input "[DATE]"
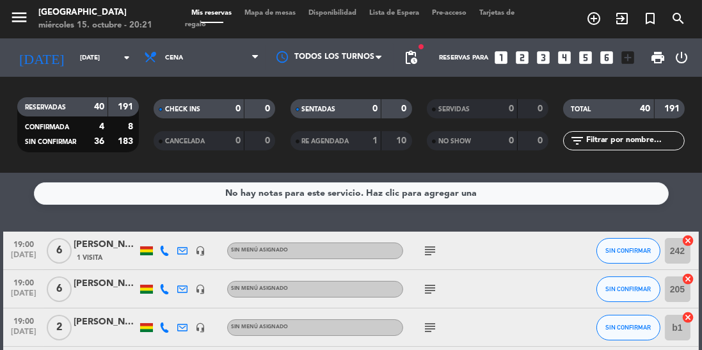
click at [430, 252] on icon "subject" at bounding box center [430, 250] width 15 height 15
click at [428, 323] on icon "subject" at bounding box center [430, 327] width 15 height 15
click at [430, 295] on icon "subject" at bounding box center [430, 289] width 15 height 15
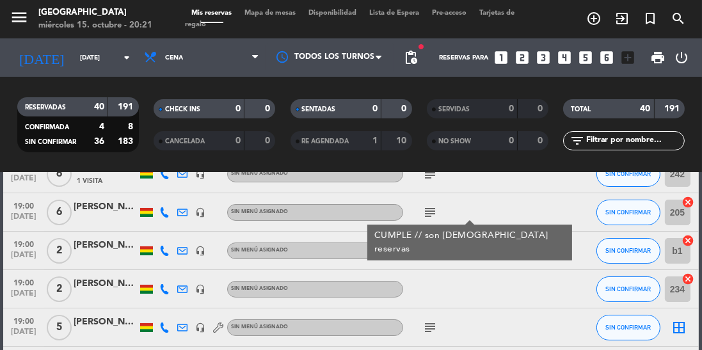
scroll to position [79, 0]
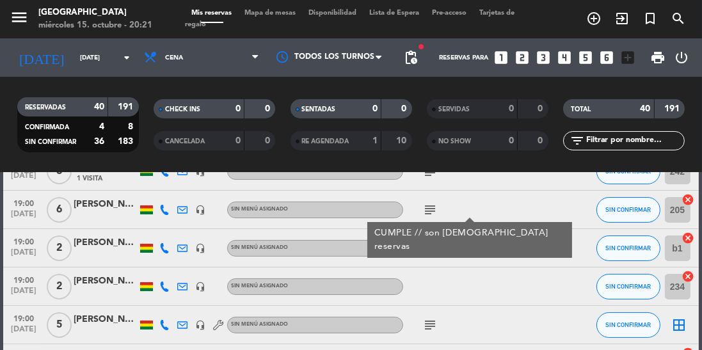
click at [432, 332] on icon "subject" at bounding box center [430, 325] width 15 height 15
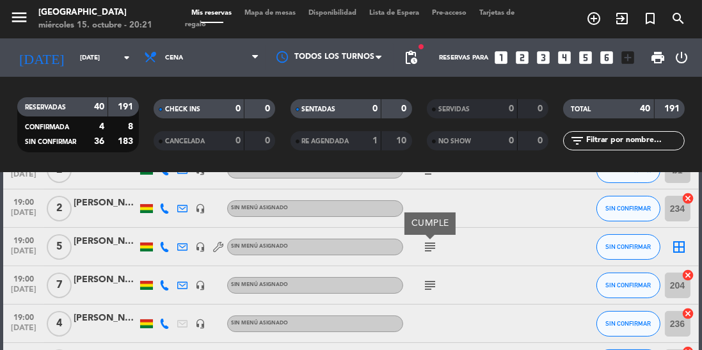
scroll to position [158, 0]
